Goal: Find contact information: Find contact information

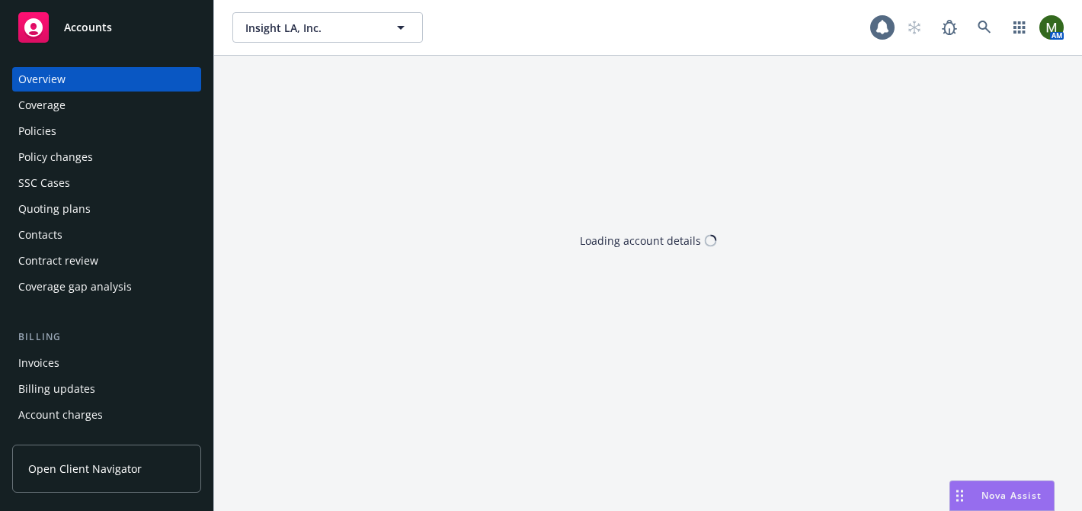
click at [87, 132] on div "Policies" at bounding box center [106, 131] width 177 height 24
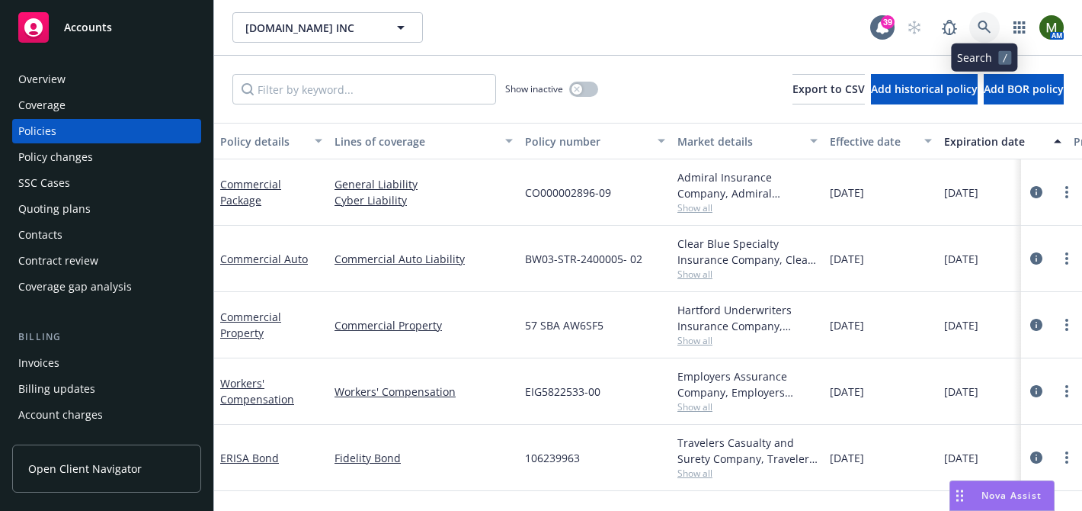
click at [984, 24] on icon at bounding box center [985, 28] width 14 height 14
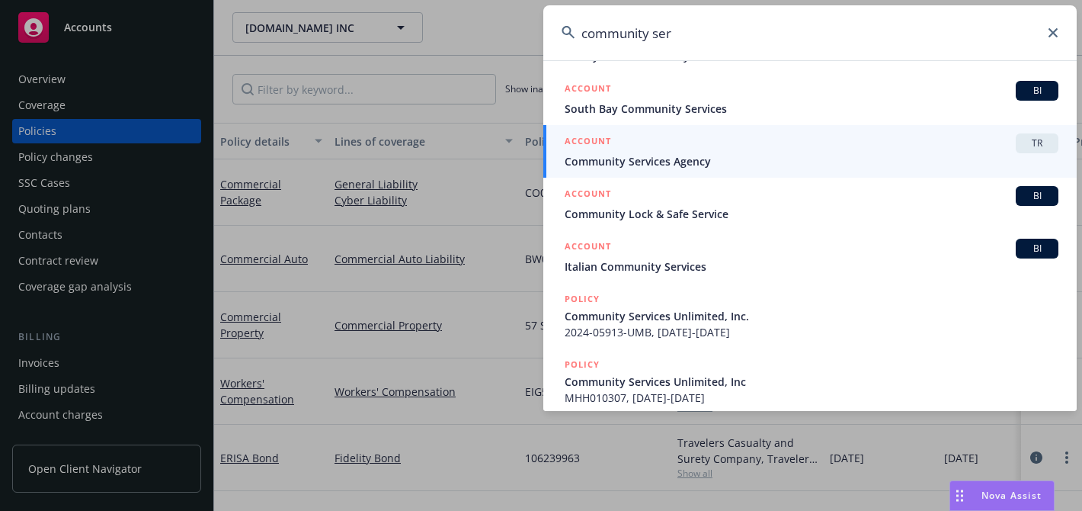
scroll to position [200, 0]
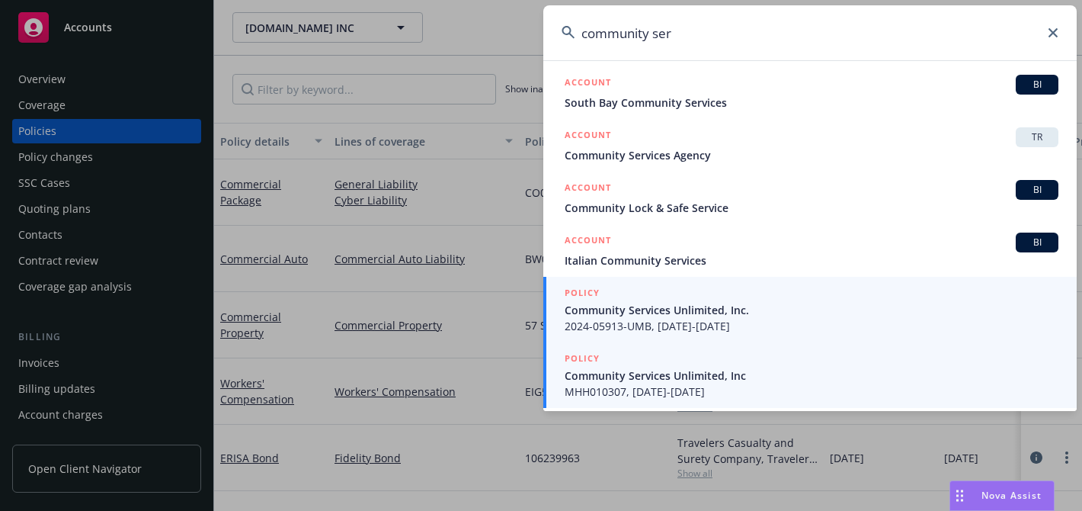
type input "community ser"
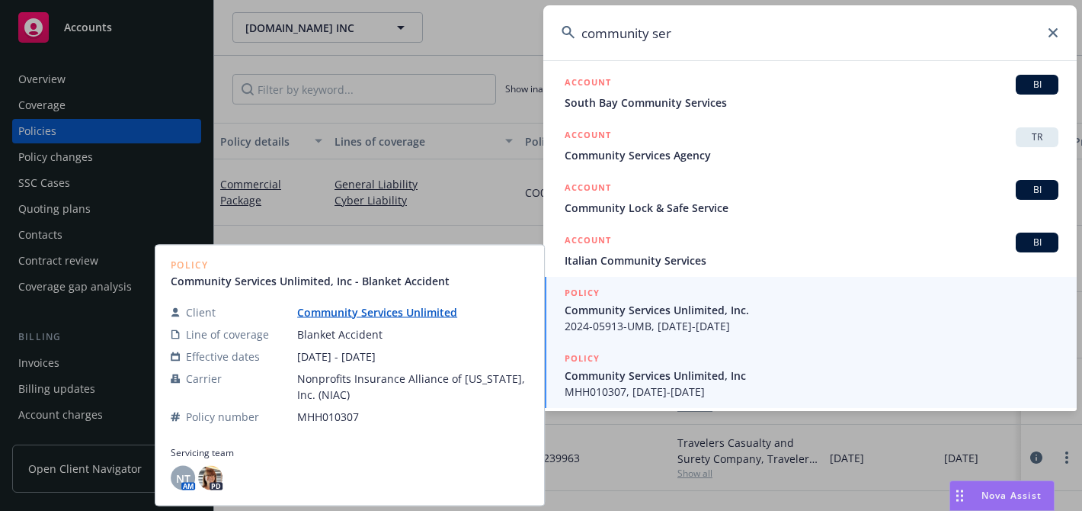
click at [681, 313] on span "Community Services Unlimited, Inc." at bounding box center [812, 310] width 494 height 16
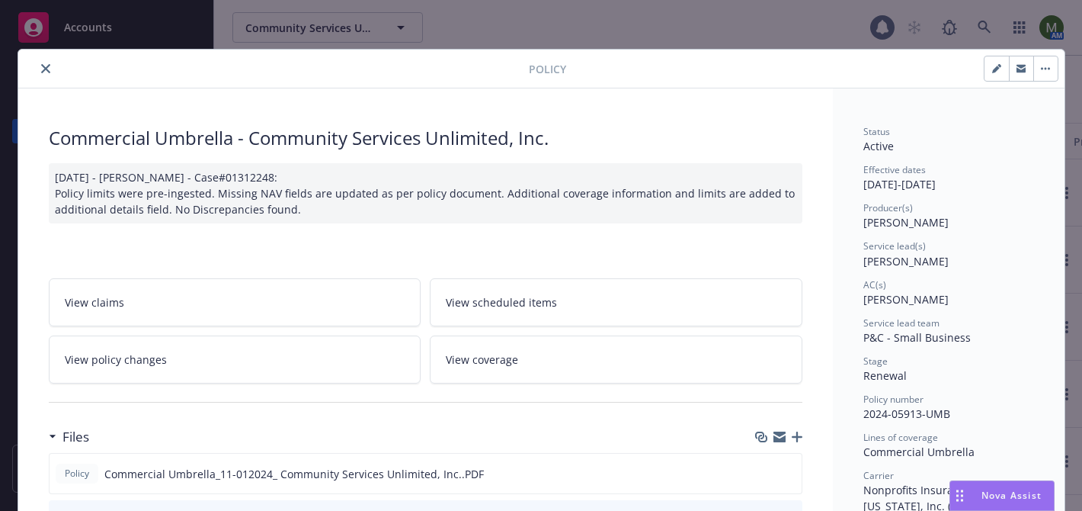
click at [45, 64] on icon "close" at bounding box center [45, 68] width 9 height 9
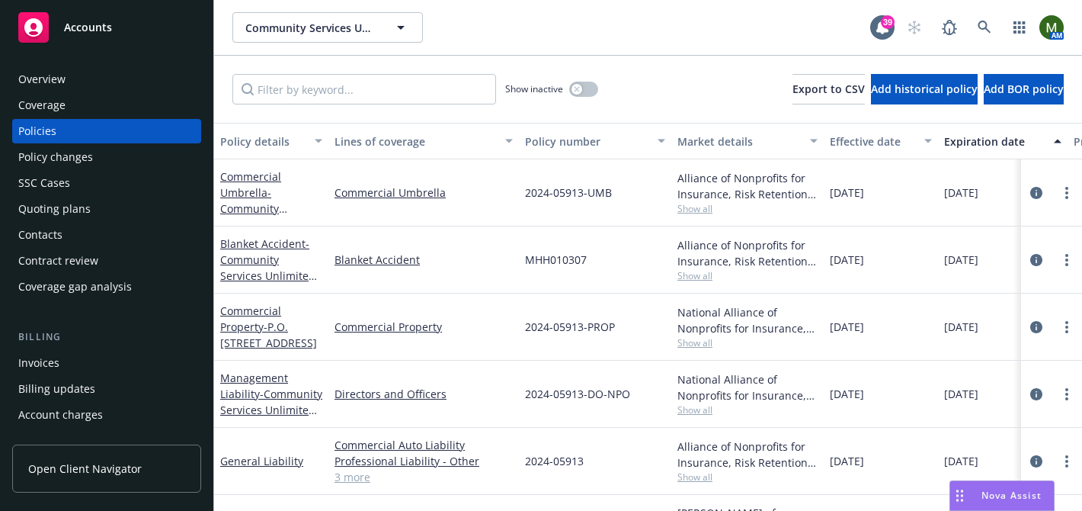
click at [49, 72] on div "Overview" at bounding box center [41, 79] width 47 height 24
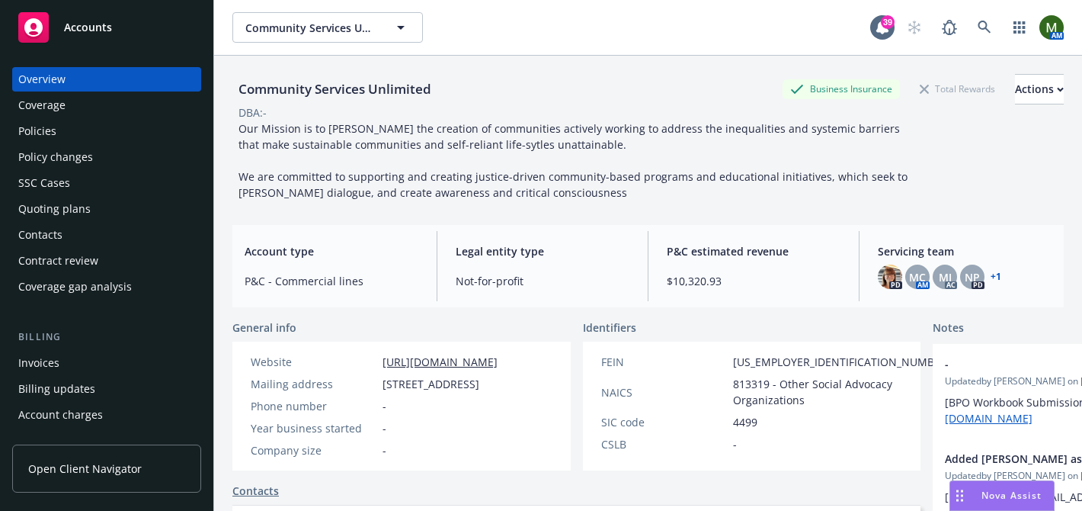
click at [63, 236] on div "Contacts" at bounding box center [106, 235] width 177 height 24
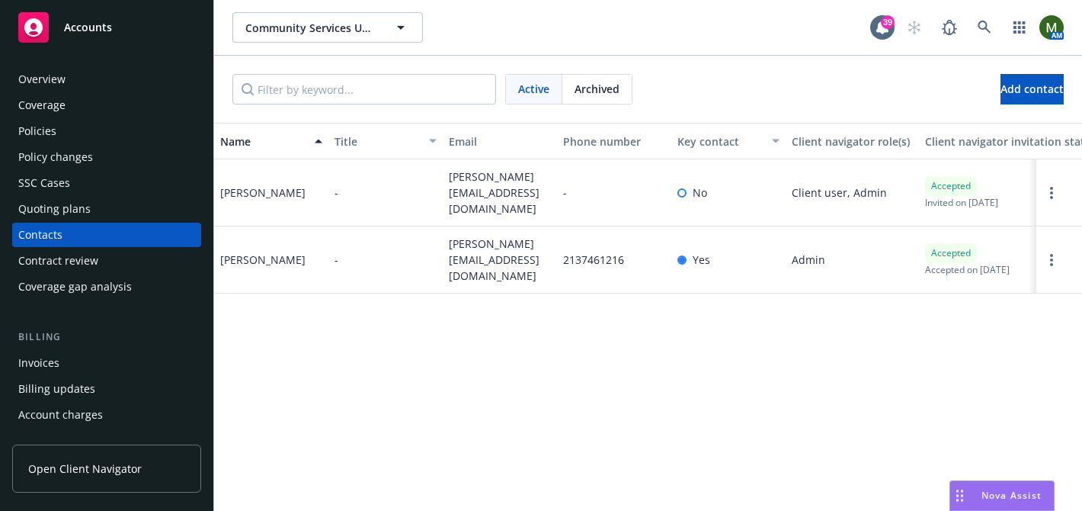
click at [515, 249] on span "heather@csuinc.org" at bounding box center [500, 260] width 102 height 48
copy span "heather@csuinc.org"
click at [278, 252] on div "Heather Fenney" at bounding box center [262, 260] width 85 height 16
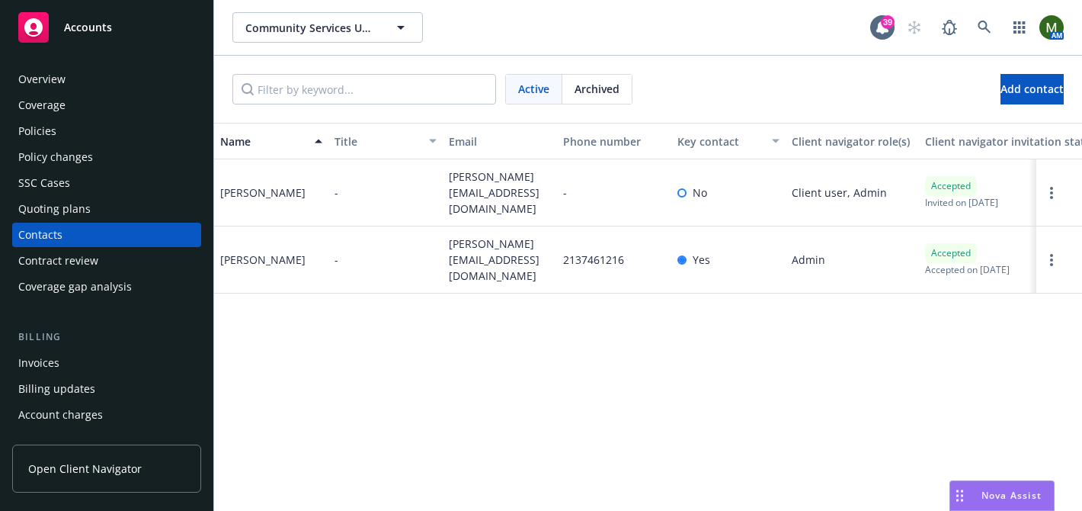
click at [278, 252] on div "Heather Fenney" at bounding box center [262, 260] width 85 height 16
copy div "Heather Fenney"
click at [133, 133] on div "Policies" at bounding box center [106, 131] width 177 height 24
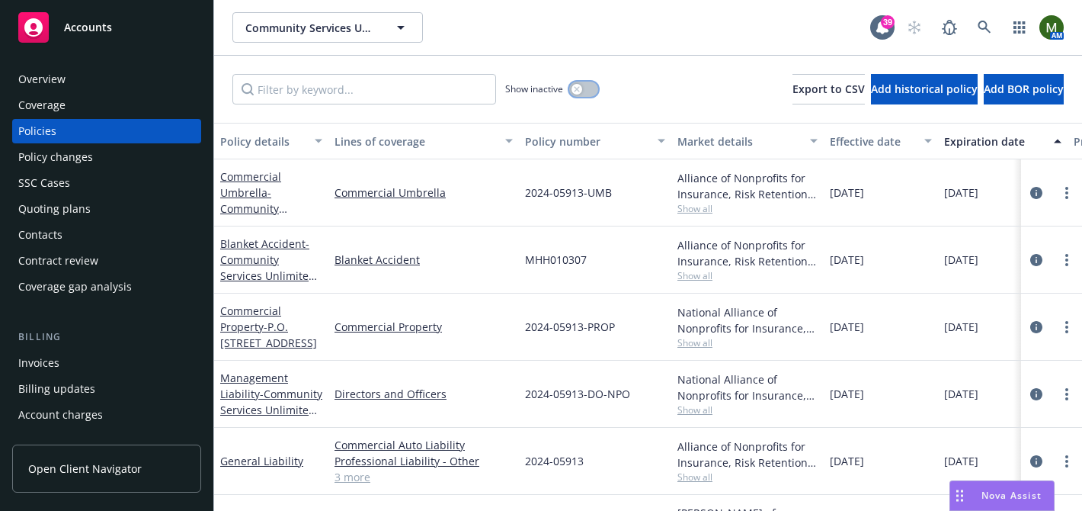
click at [585, 85] on button "button" at bounding box center [583, 89] width 29 height 15
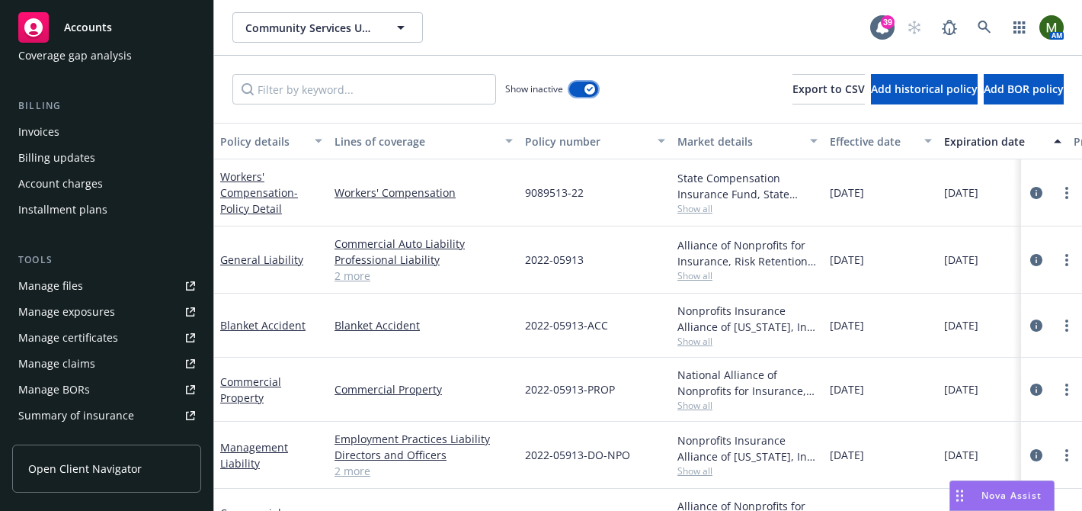
scroll to position [268, 0]
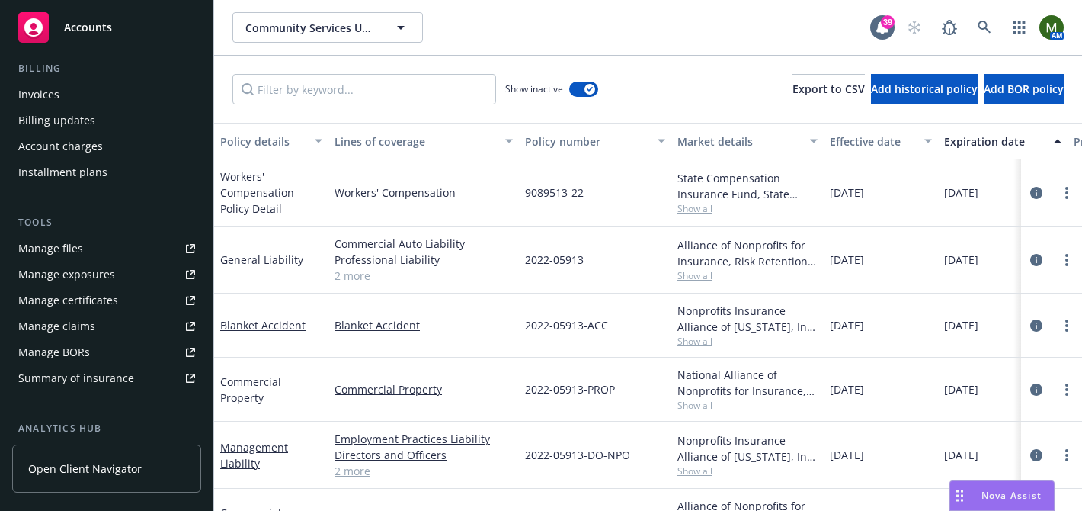
click at [113, 245] on link "Manage files" at bounding box center [106, 248] width 189 height 24
